Goal: Information Seeking & Learning: Learn about a topic

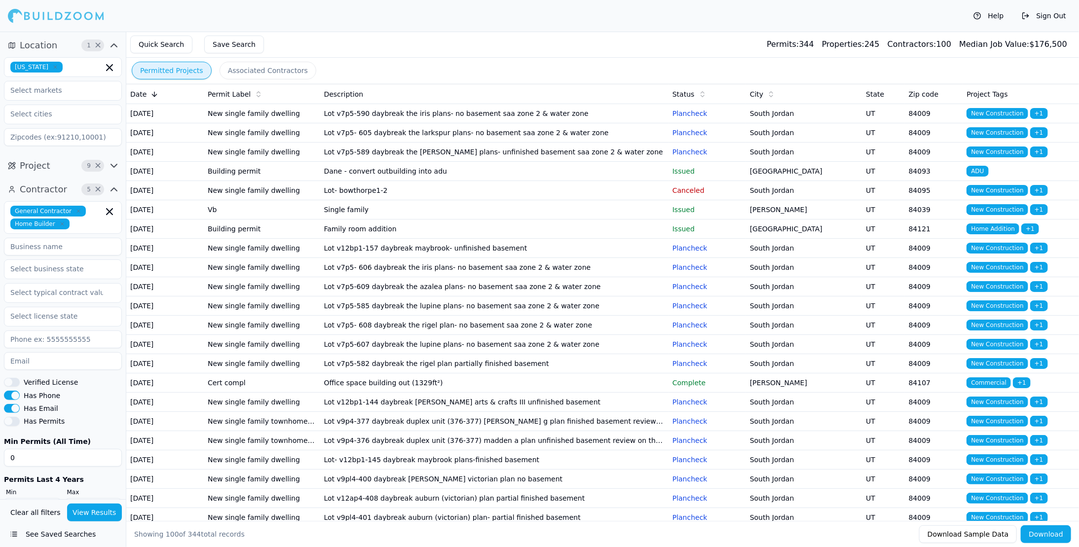
click at [467, 121] on td "Lot v7p5-590 daybreak the iris plans- no basement saa zone 2 & water zone" at bounding box center [494, 113] width 348 height 19
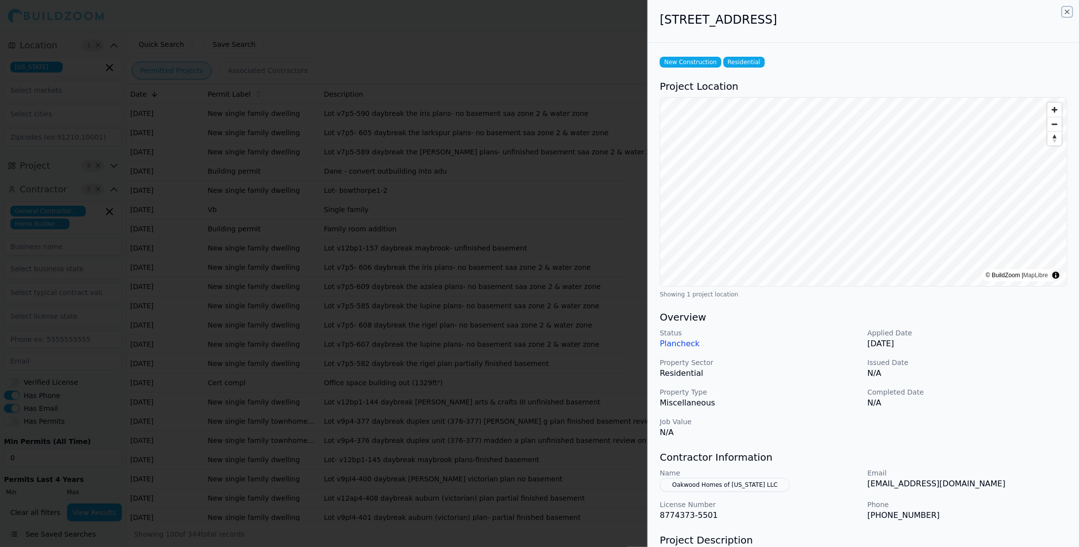
click at [1069, 12] on icon "button" at bounding box center [1068, 12] width 8 height 8
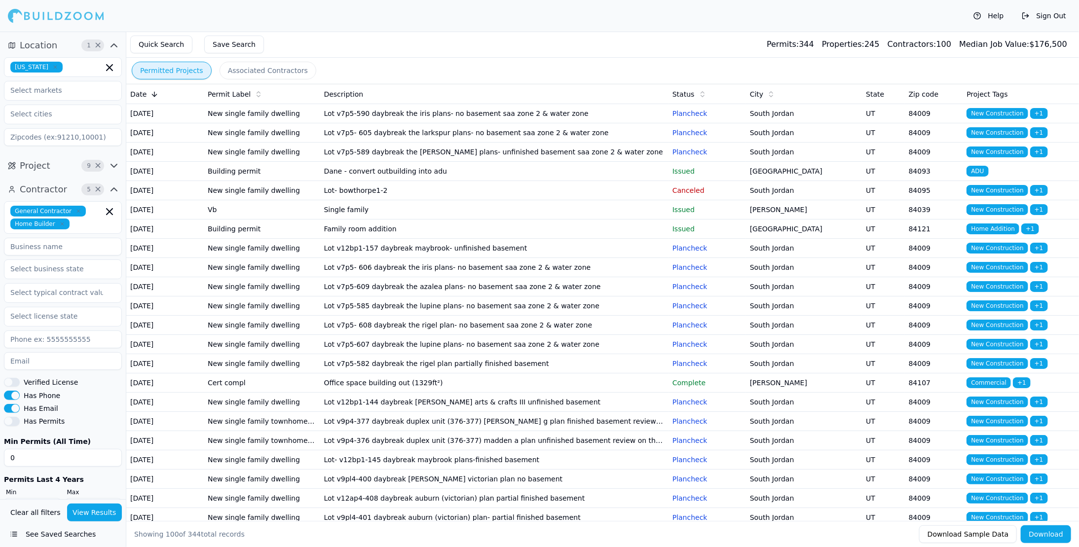
click at [427, 117] on td "Lot v7p5-590 daybreak the iris plans- no basement saa zone 2 & water zone" at bounding box center [494, 113] width 348 height 19
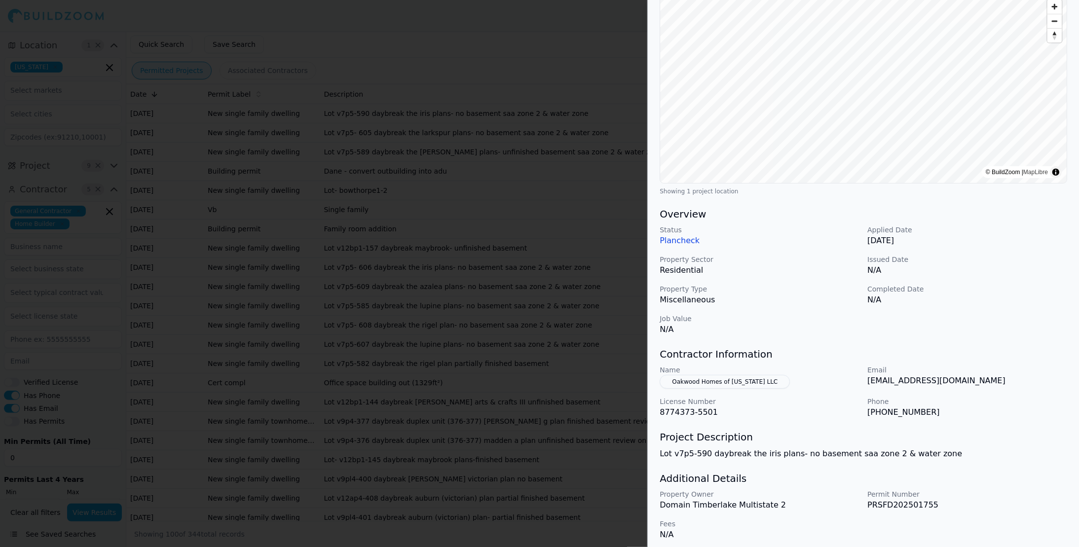
scroll to position [108, 0]
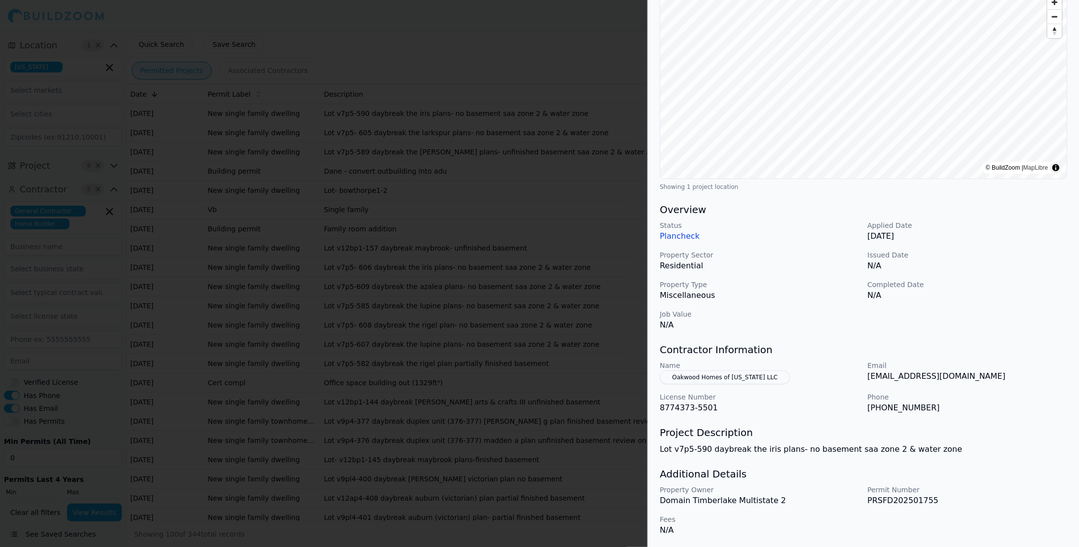
click at [710, 377] on button "Oakwood Homes of [US_STATE] LLC" at bounding box center [725, 378] width 130 height 14
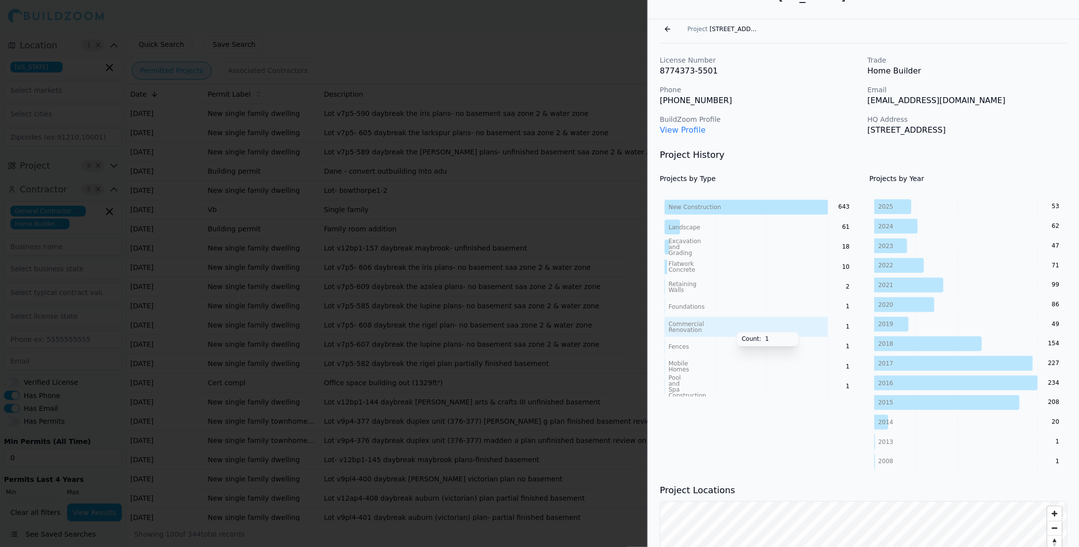
scroll to position [0, 0]
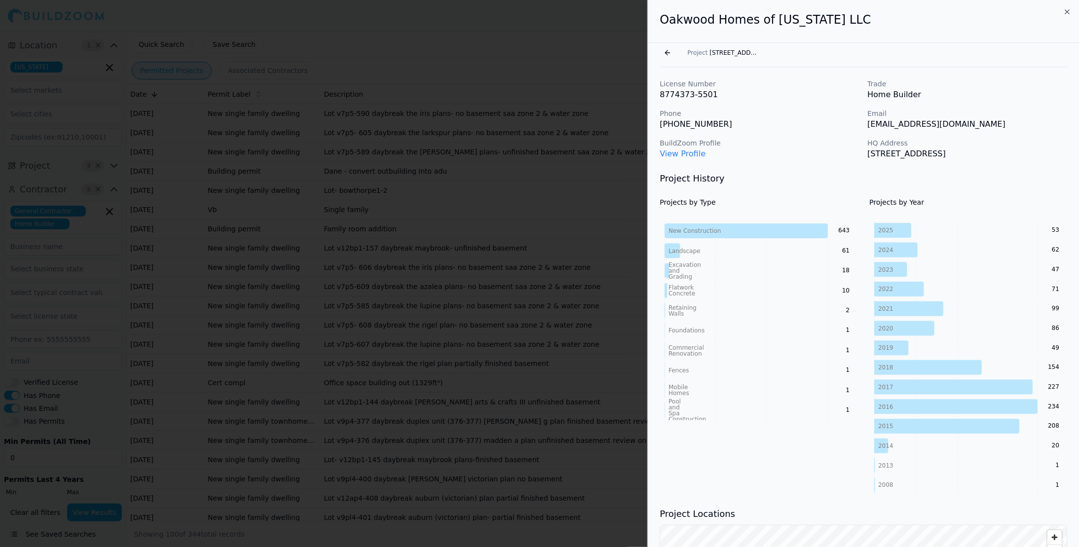
click at [666, 54] on button "Go back" at bounding box center [668, 53] width 16 height 16
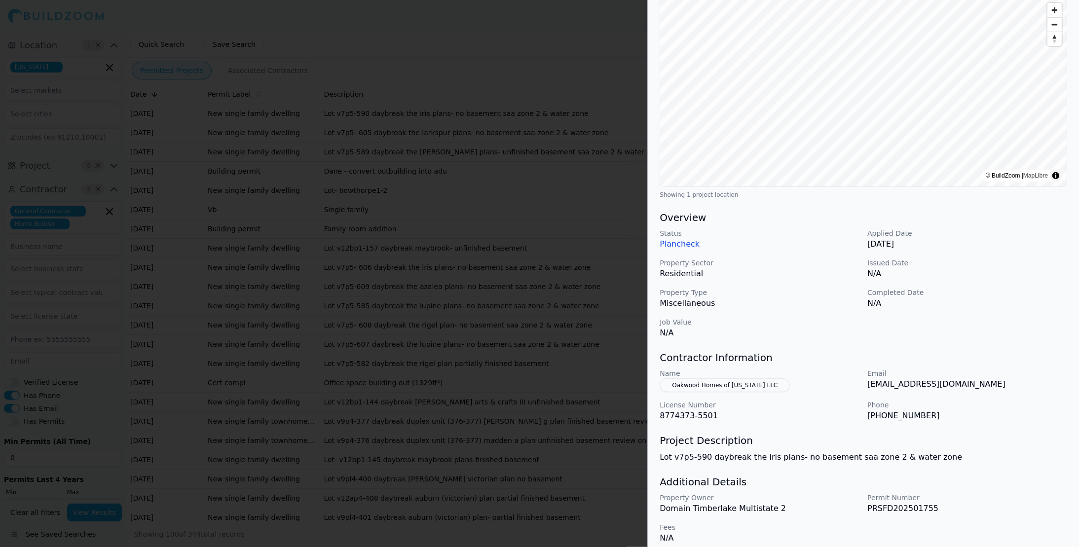
scroll to position [108, 0]
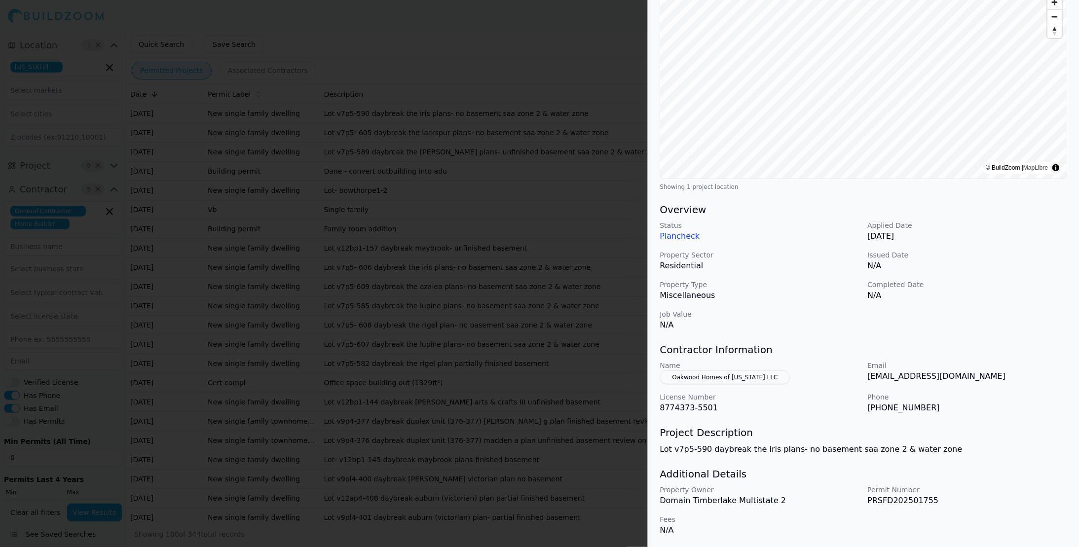
click at [615, 148] on div at bounding box center [539, 273] width 1079 height 547
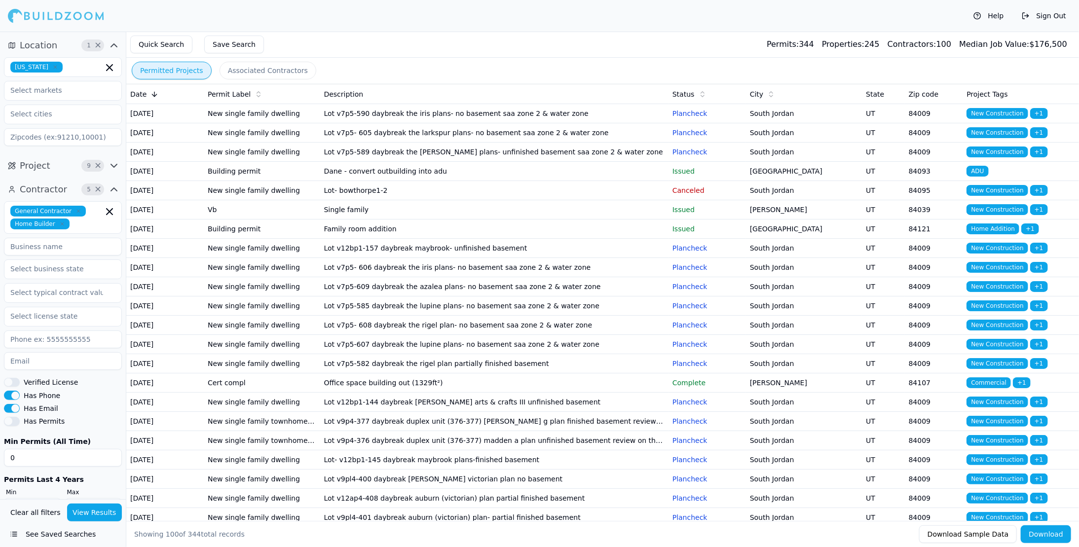
click at [521, 138] on td "Lot v7p5- 605 daybreak the larkspur plans- no basement saa zone 2 & water zone" at bounding box center [494, 132] width 348 height 19
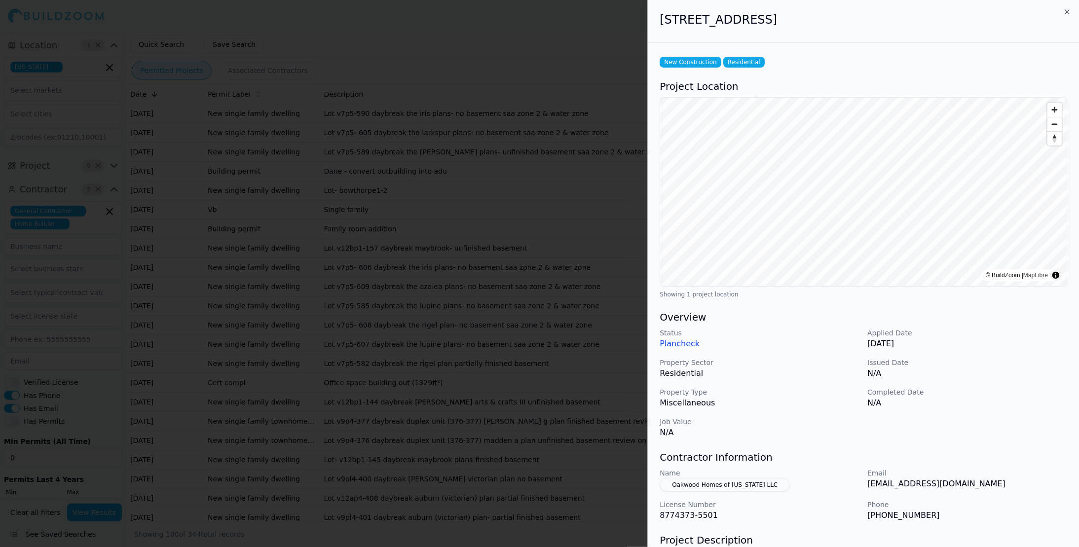
click at [624, 147] on div at bounding box center [539, 273] width 1079 height 547
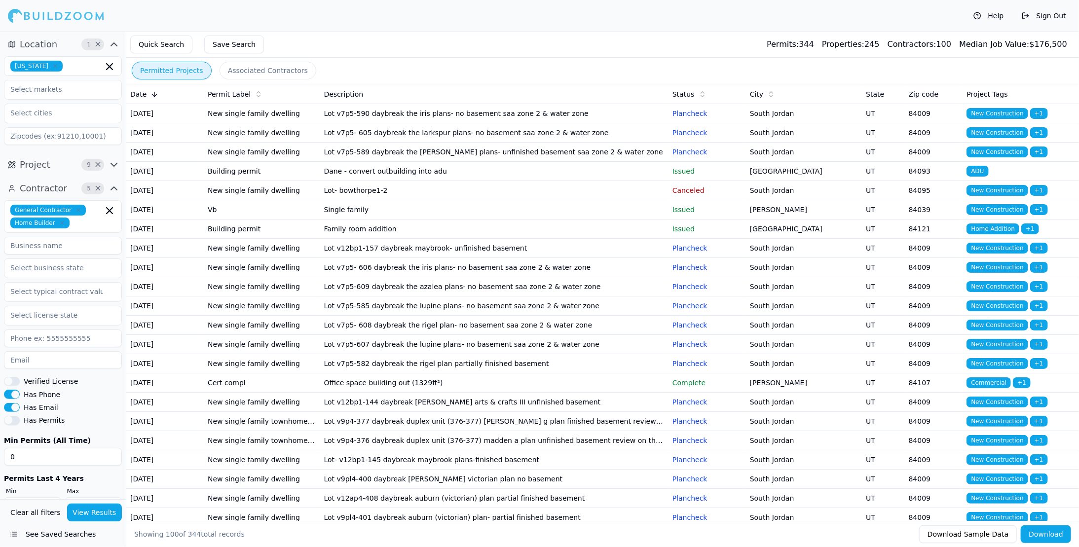
scroll to position [0, 0]
click at [112, 42] on icon "button" at bounding box center [114, 45] width 12 height 12
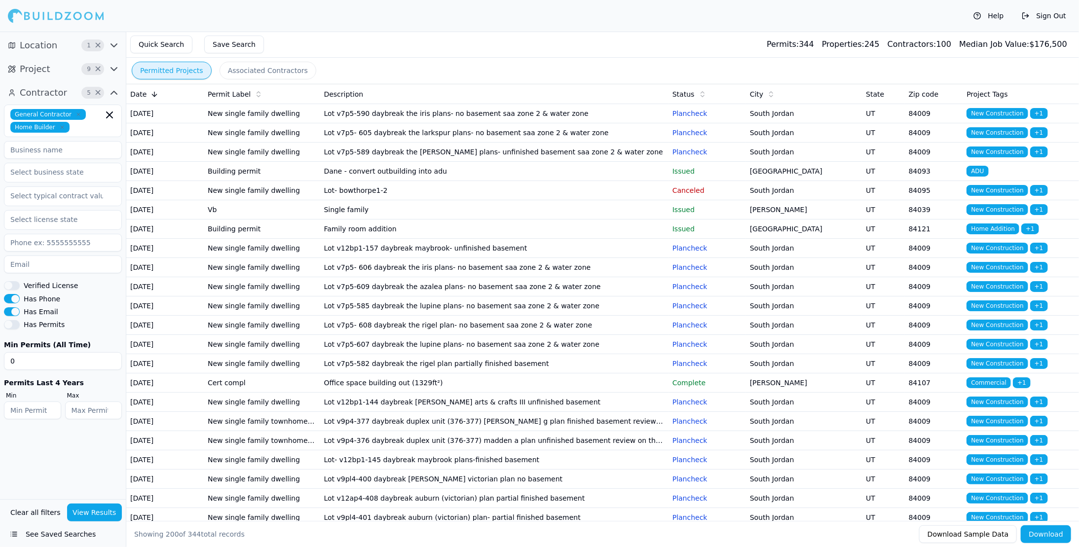
click at [163, 74] on button "Permitted Projects" at bounding box center [172, 71] width 80 height 18
click at [1053, 14] on button "Sign Out" at bounding box center [1044, 16] width 54 height 16
